Goal: Task Accomplishment & Management: Complete application form

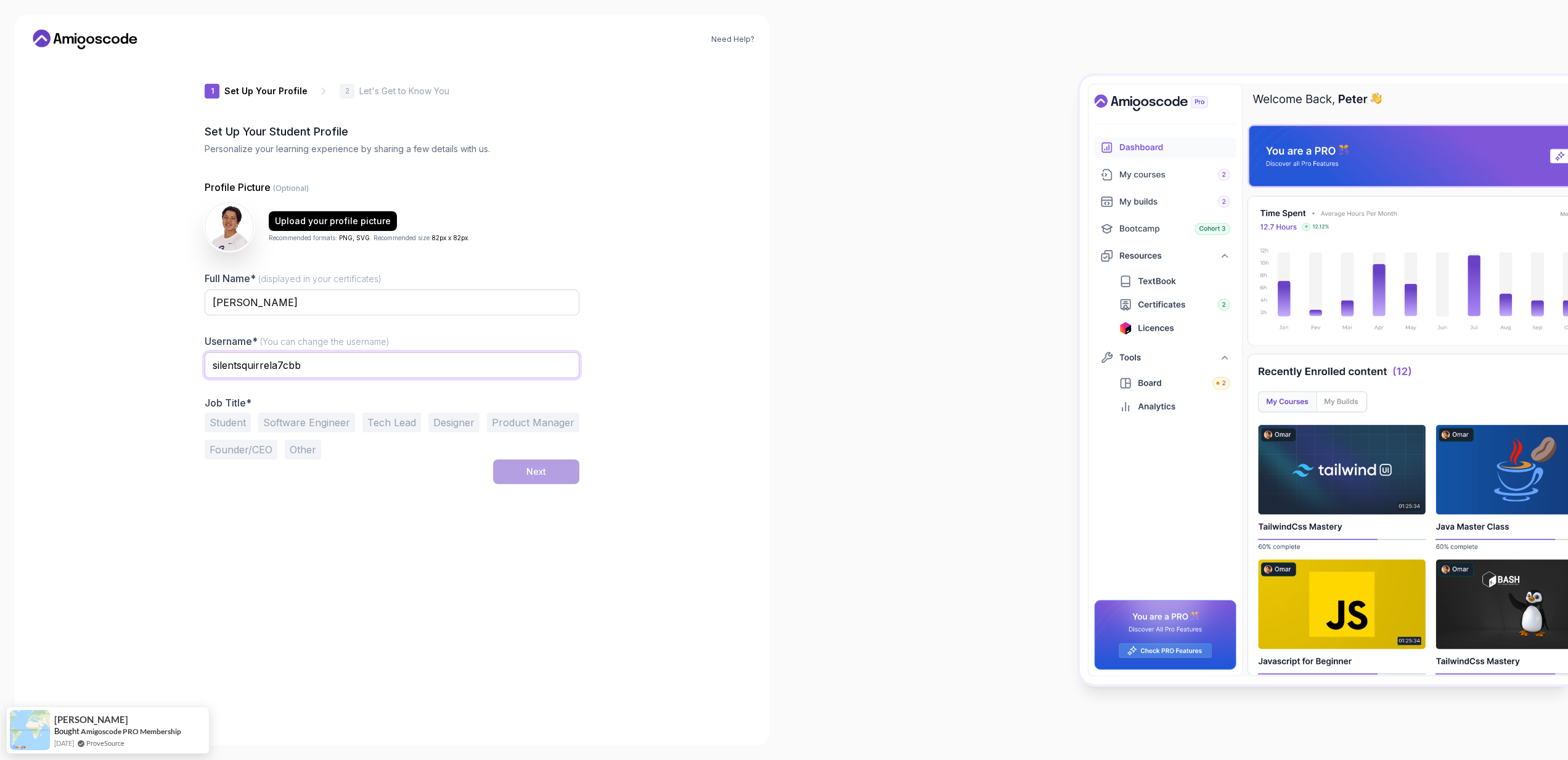
click at [433, 373] on input "silentsquirrela7cbb" at bounding box center [392, 365] width 375 height 26
click at [318, 428] on button "Software Engineer" at bounding box center [306, 422] width 97 height 19
drag, startPoint x: 236, startPoint y: 420, endPoint x: 319, endPoint y: 443, distance: 86.1
click at [236, 420] on button "Student" at bounding box center [228, 422] width 47 height 19
click at [542, 467] on div "Next" at bounding box center [536, 471] width 19 height 12
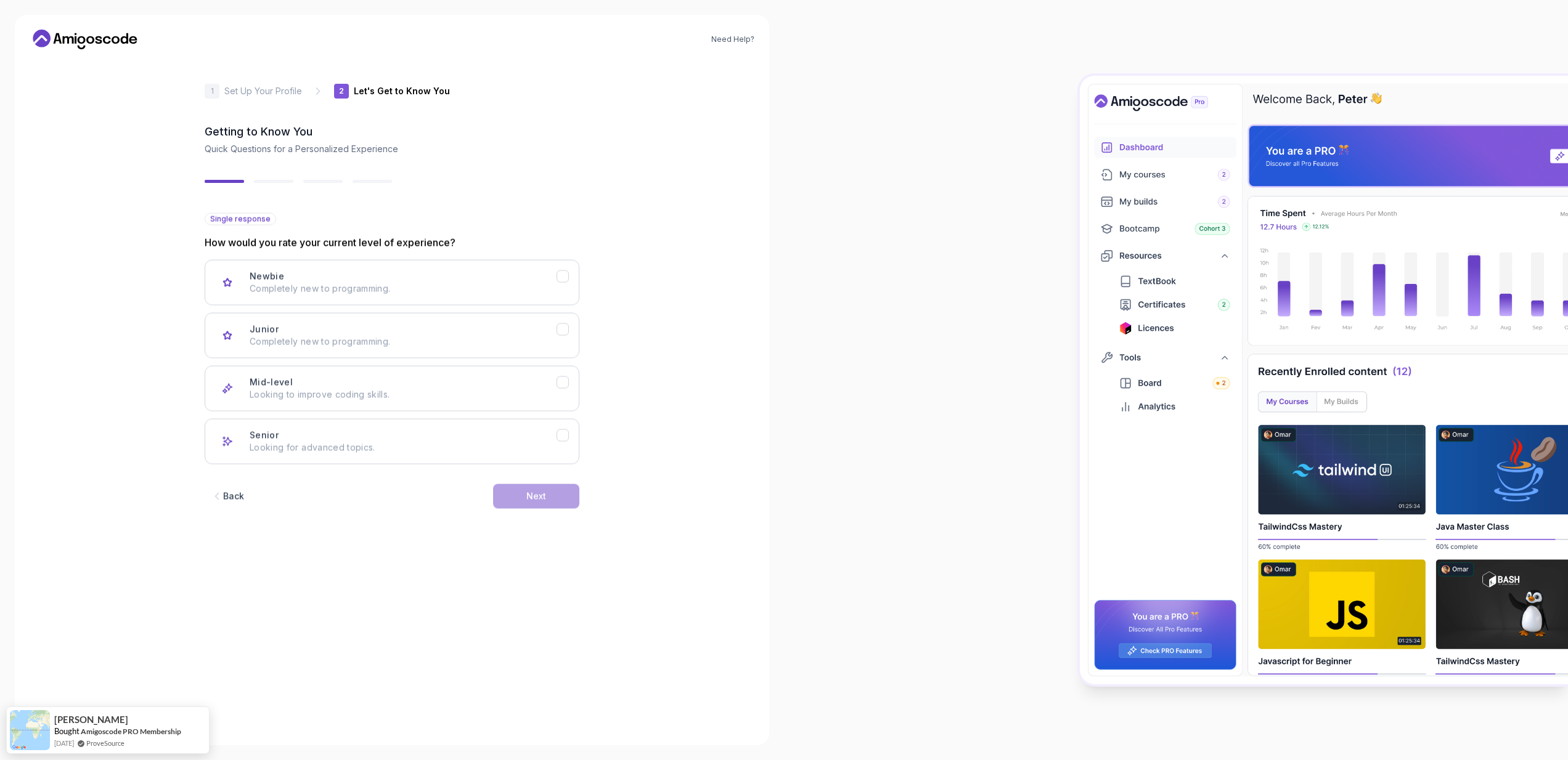
click at [541, 468] on div "Back Next" at bounding box center [392, 496] width 375 height 64
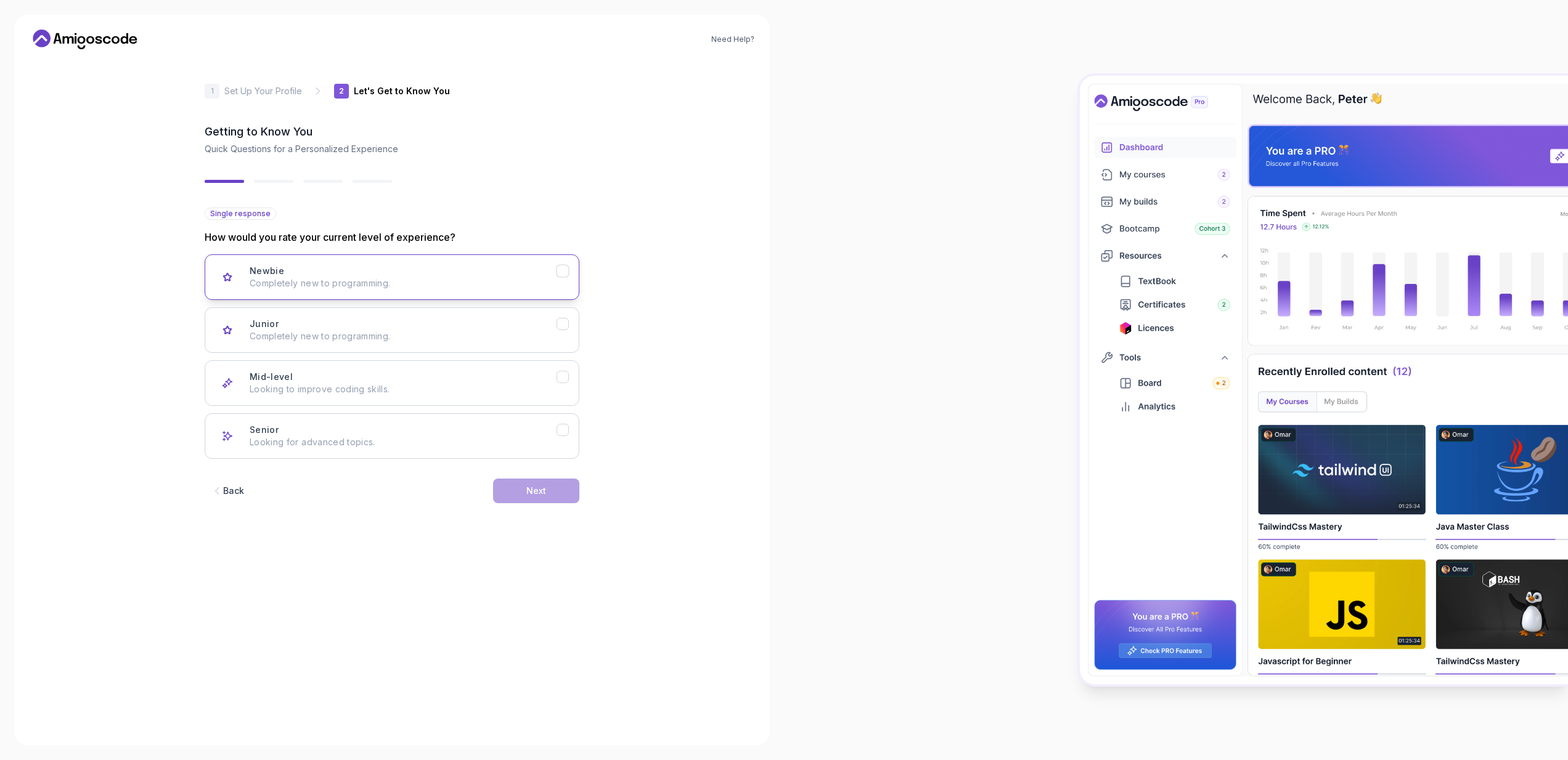
click at [552, 279] on p "Completely new to programming." at bounding box center [403, 283] width 307 height 12
click at [545, 321] on div "Junior Completely new to programming." at bounding box center [403, 330] width 307 height 25
click at [535, 479] on div "Back Next" at bounding box center [392, 491] width 375 height 64
click at [536, 484] on button "Next" at bounding box center [536, 491] width 86 height 25
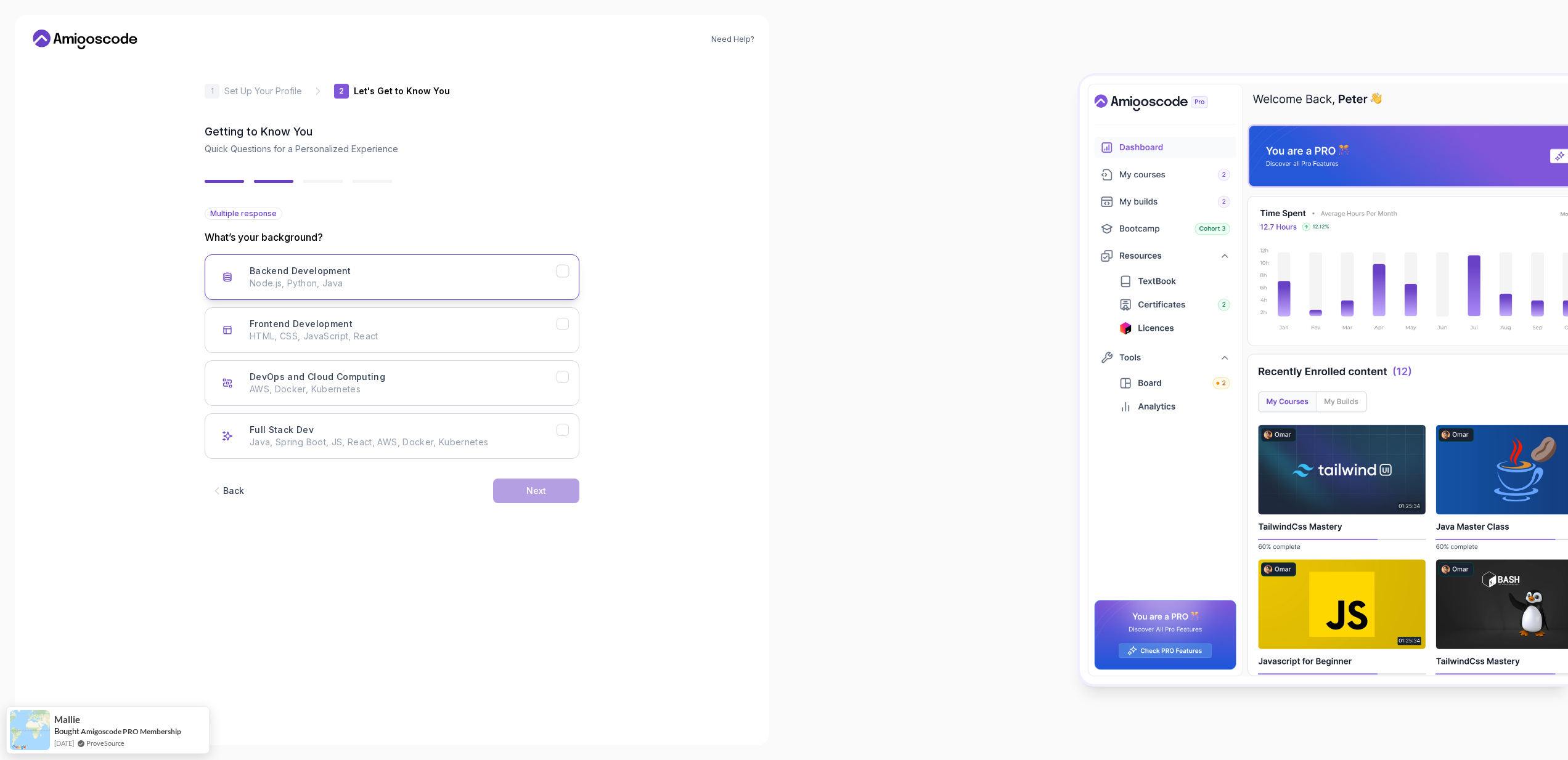
click at [482, 277] on p "Node.js, Python, Java" at bounding box center [403, 283] width 307 height 12
click at [499, 493] on button "Next" at bounding box center [536, 491] width 86 height 25
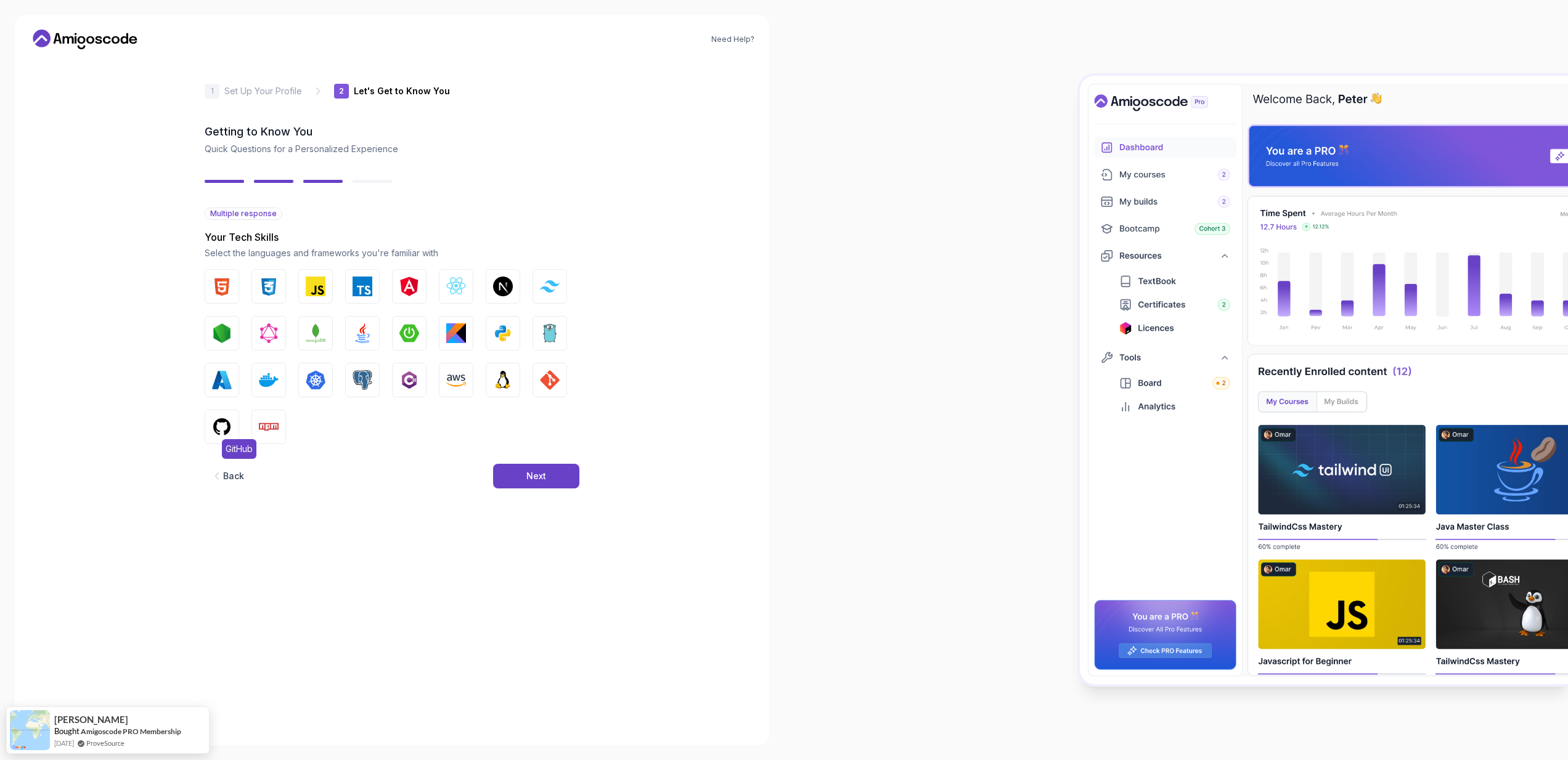
click at [232, 442] on span "GitHub" at bounding box center [238, 449] width 34 height 19
click at [311, 282] on img "button" at bounding box center [315, 286] width 19 height 19
click at [492, 342] on button "Python" at bounding box center [502, 332] width 34 height 34
drag, startPoint x: 483, startPoint y: 387, endPoint x: 493, endPoint y: 385, distance: 10.2
click at [484, 386] on div "HTML CSS JavaScript TypeScript Angular React.js Next.js Tailwind CSS Node.js Gr…" at bounding box center [392, 356] width 375 height 175
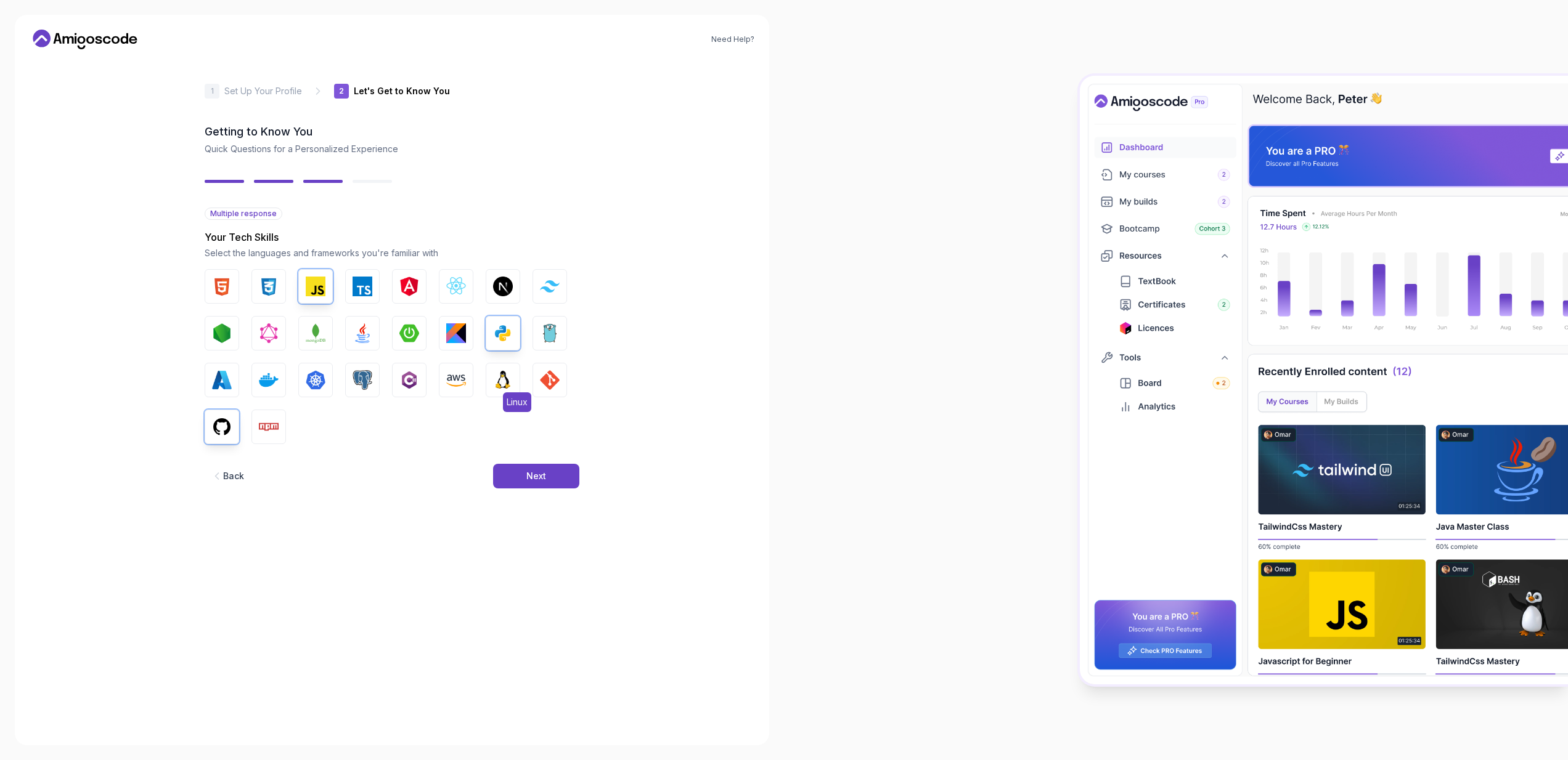
click at [495, 385] on img "button" at bounding box center [502, 380] width 19 height 19
click at [518, 462] on div "Back Next" at bounding box center [392, 476] width 375 height 64
click at [522, 467] on button "Next" at bounding box center [536, 476] width 86 height 25
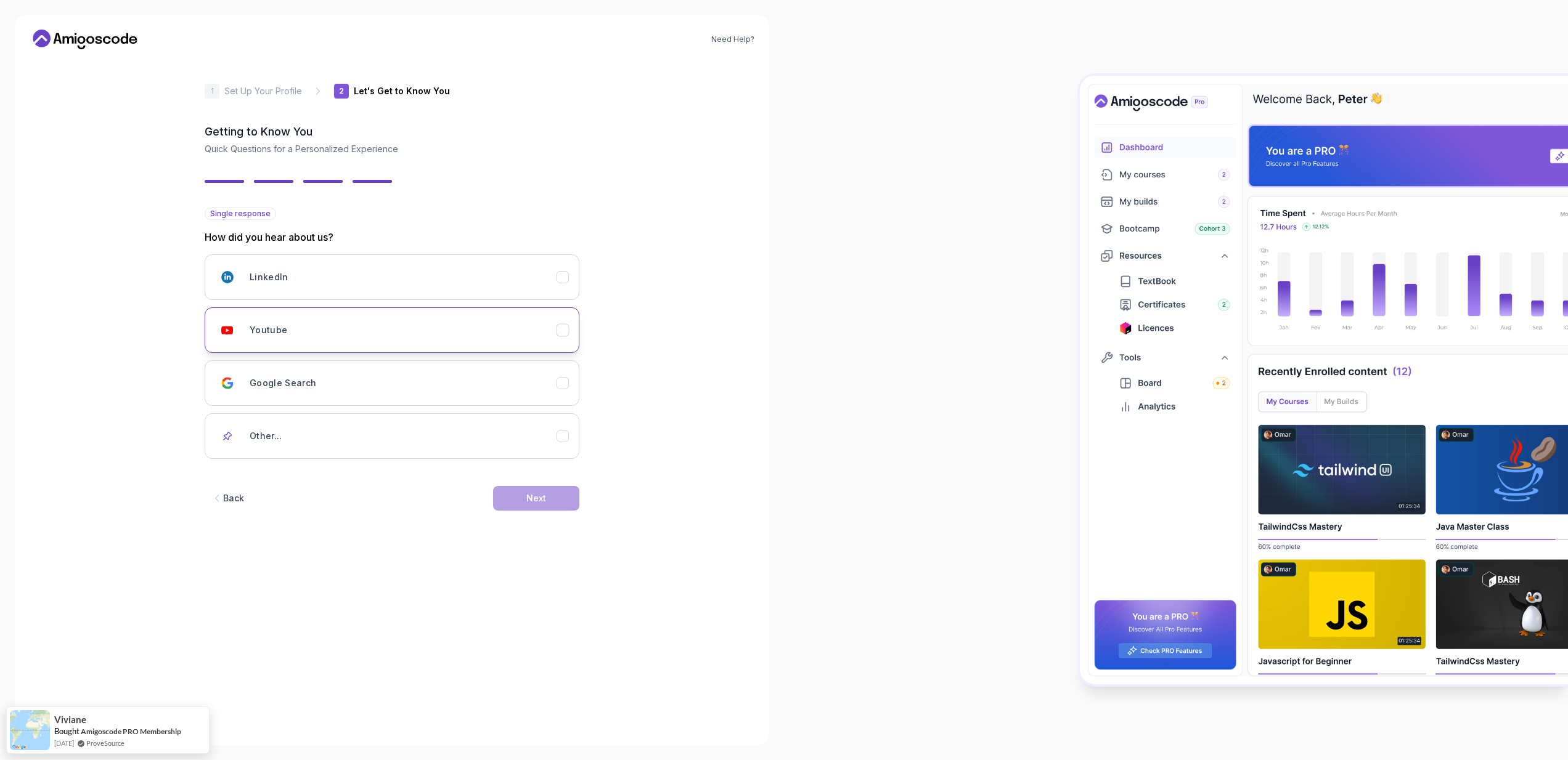
click at [521, 327] on div "Youtube" at bounding box center [403, 330] width 307 height 25
click at [551, 507] on button "Next" at bounding box center [536, 499] width 86 height 25
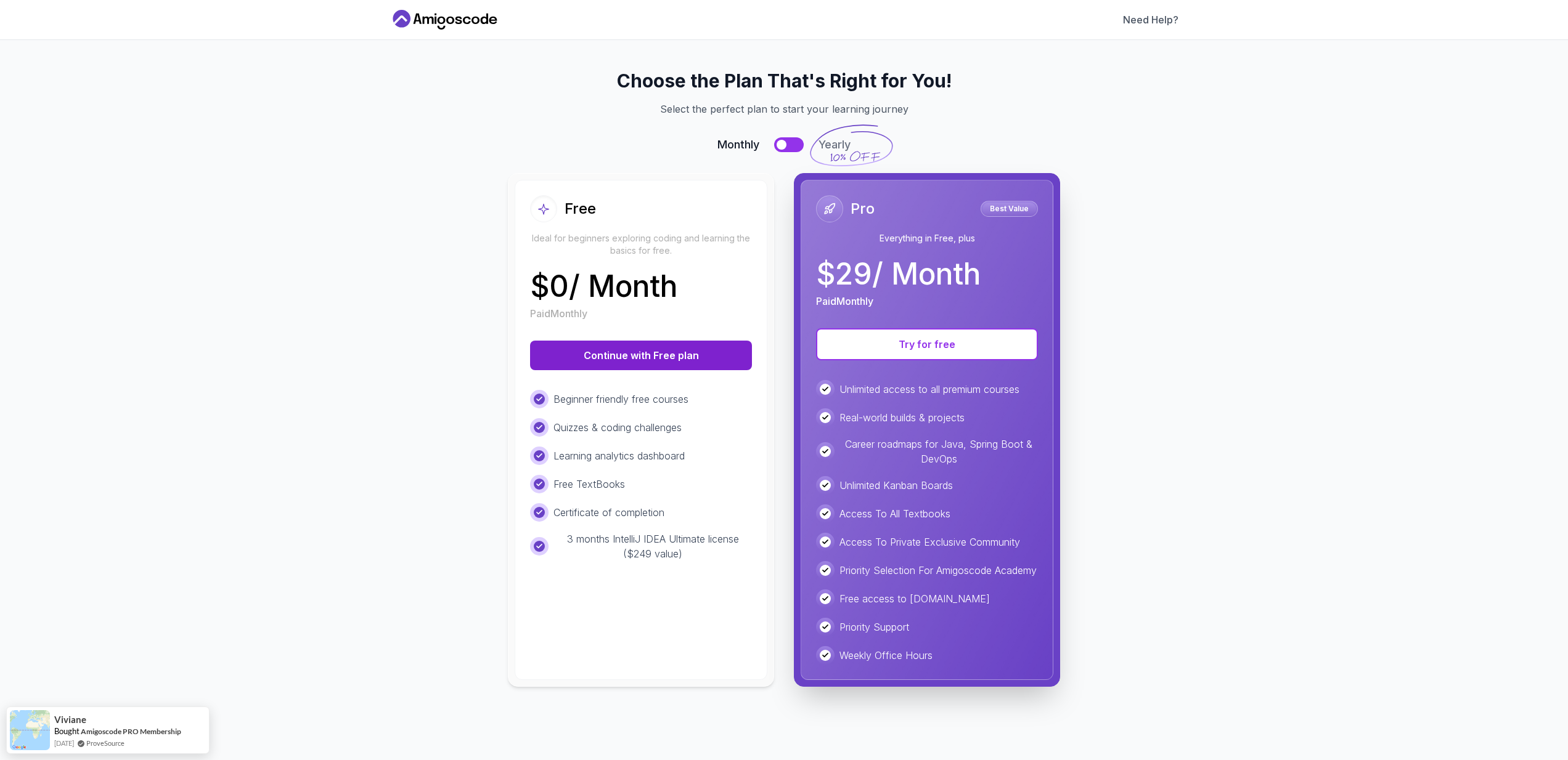
click at [634, 361] on button "Continue with Free plan" at bounding box center [641, 355] width 222 height 30
